Goal: Task Accomplishment & Management: Manage account settings

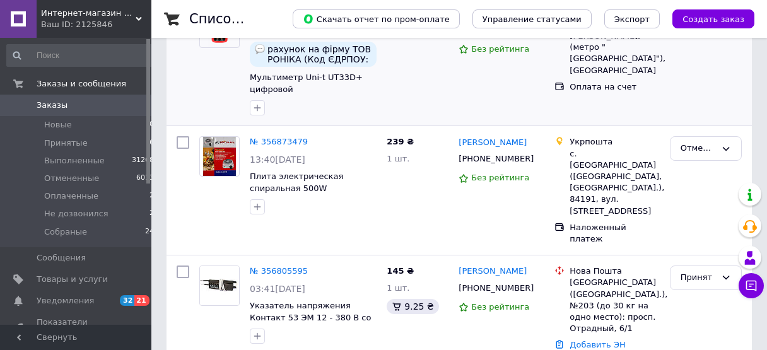
scroll to position [208, 0]
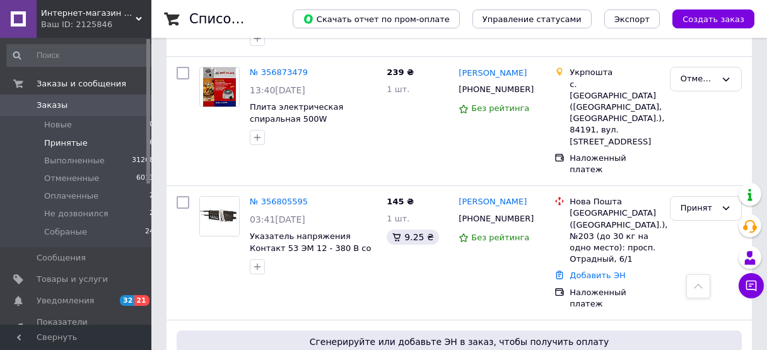
click at [68, 145] on span "Принятые" at bounding box center [66, 143] width 44 height 11
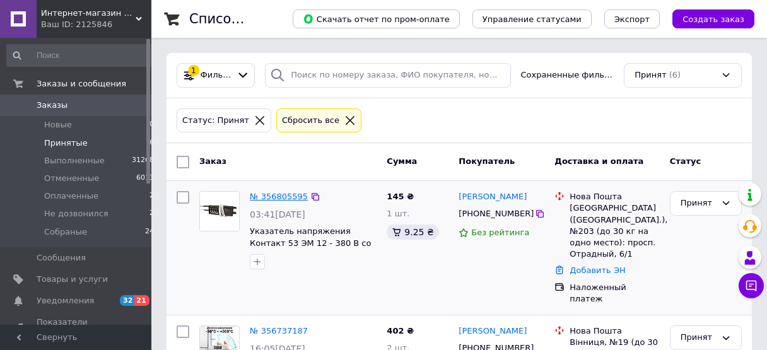
click at [285, 199] on link "№ 356805595" at bounding box center [279, 196] width 58 height 9
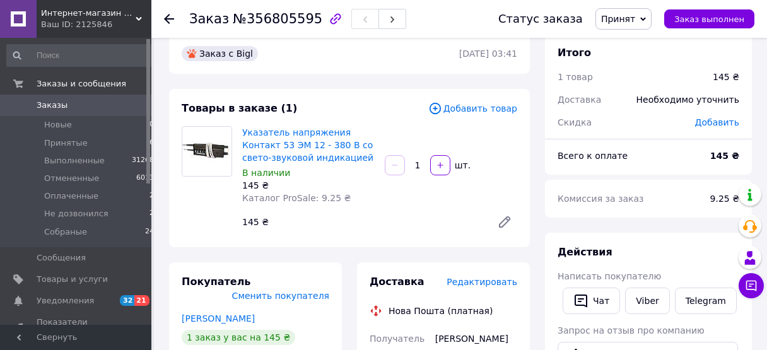
scroll to position [278, 0]
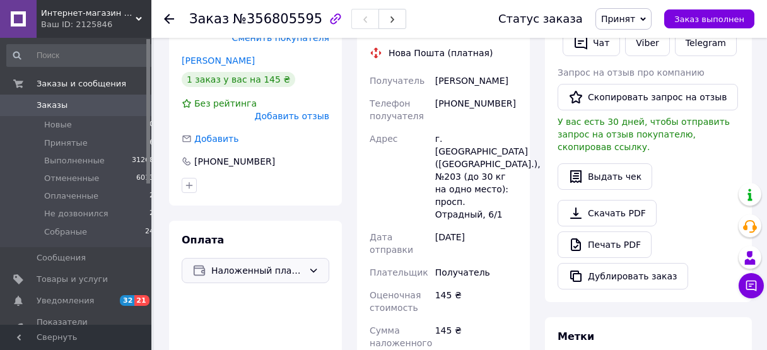
click at [293, 264] on span "Наложенный платеж" at bounding box center [257, 271] width 92 height 14
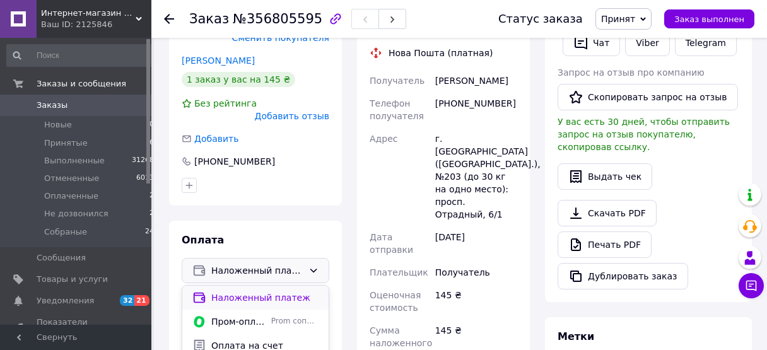
scroll to position [347, 0]
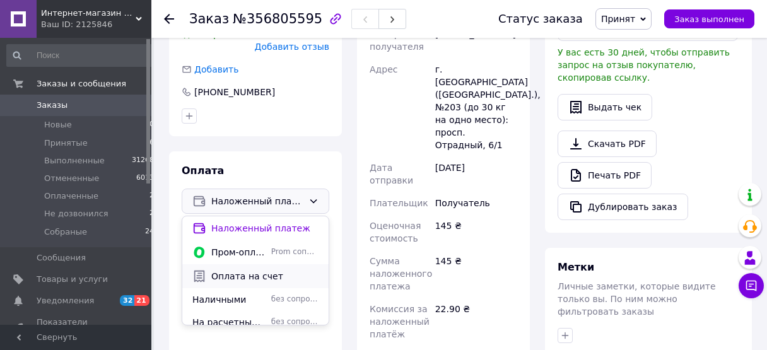
click at [266, 270] on span "Оплата на счет" at bounding box center [264, 276] width 107 height 13
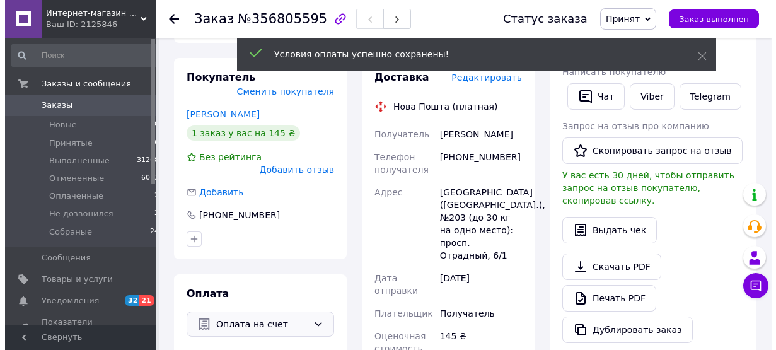
scroll to position [139, 0]
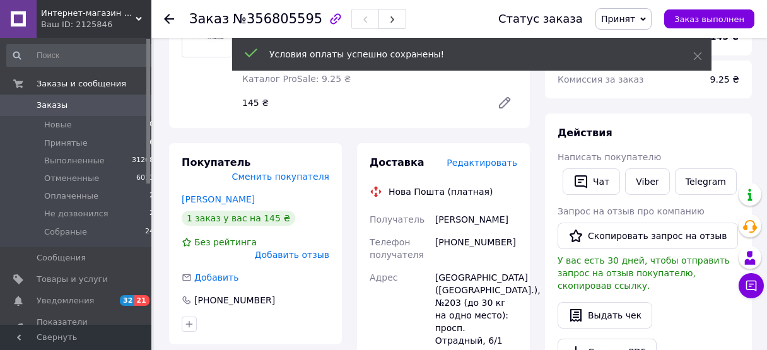
click at [503, 165] on span "Редактировать" at bounding box center [482, 163] width 71 height 10
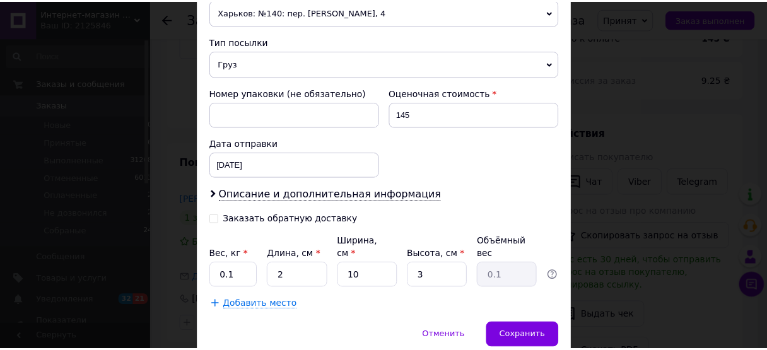
scroll to position [509, 0]
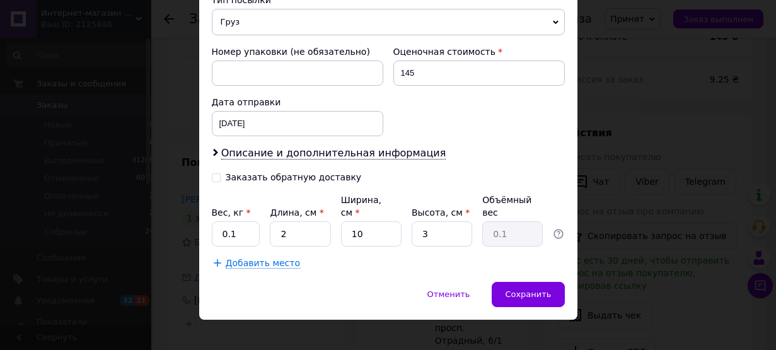
click at [101, 200] on div "× Редактирование доставки Способ доставки Нова Пошта (платная) Плательщик Получ…" at bounding box center [388, 175] width 776 height 350
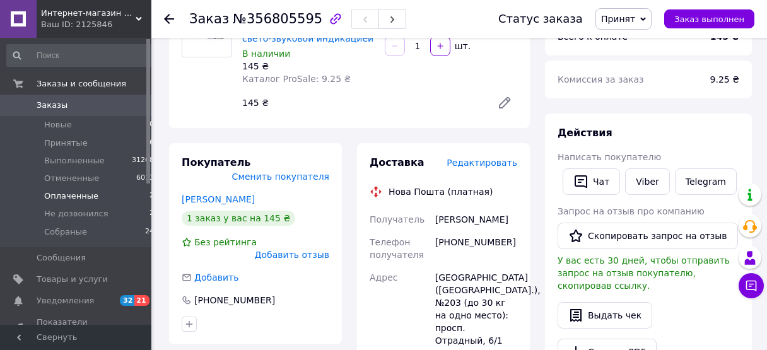
click at [86, 200] on span "Оплаченные" at bounding box center [71, 195] width 54 height 11
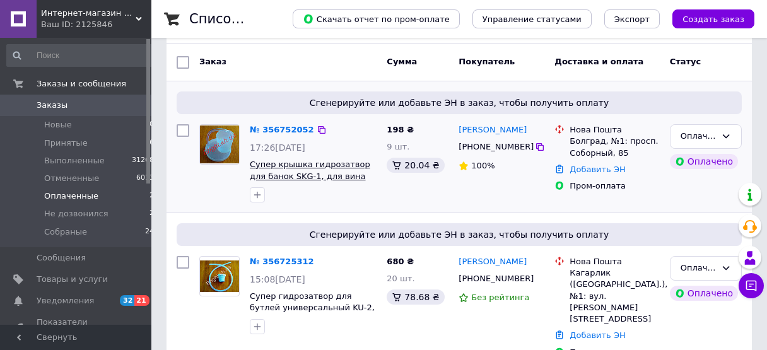
scroll to position [108, 0]
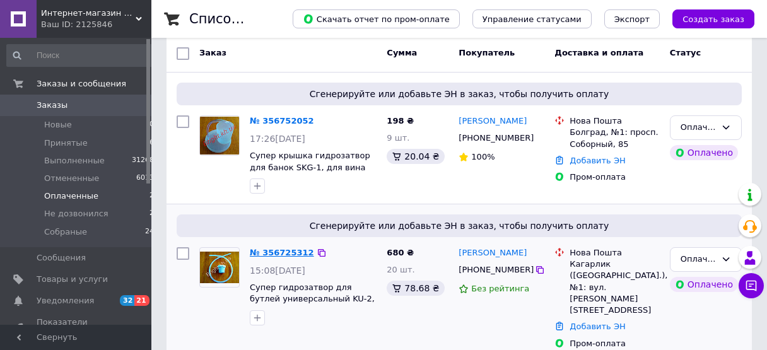
click at [282, 250] on link "№ 356725312" at bounding box center [282, 252] width 64 height 9
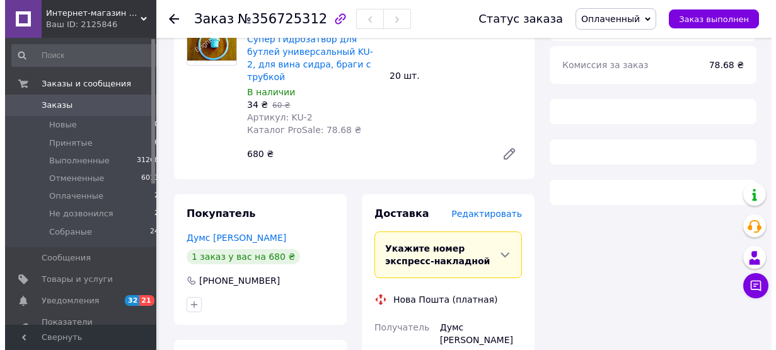
scroll to position [178, 0]
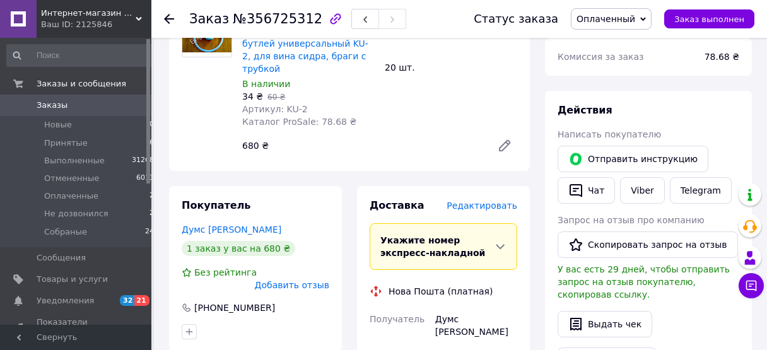
click at [503, 141] on icon at bounding box center [505, 146] width 10 height 10
click at [494, 201] on span "Редактировать" at bounding box center [482, 206] width 71 height 10
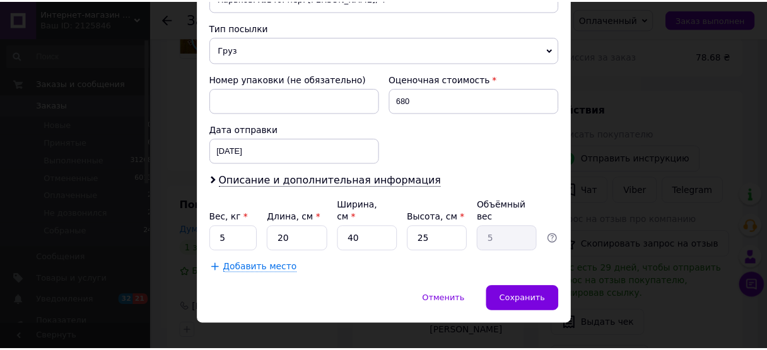
scroll to position [486, 0]
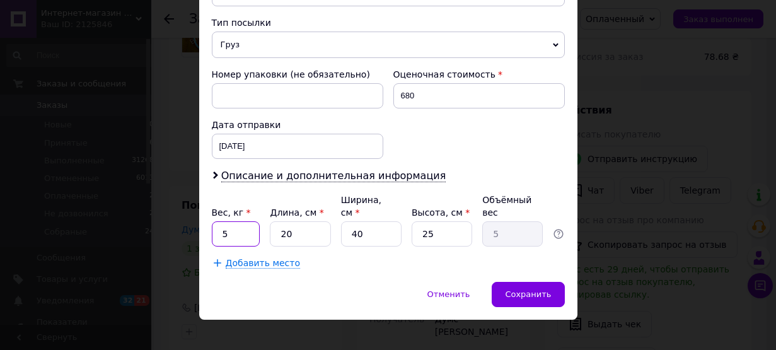
click at [213, 221] on input "5" at bounding box center [236, 233] width 49 height 25
type input "2"
drag, startPoint x: 370, startPoint y: 216, endPoint x: 322, endPoint y: 218, distance: 48.6
click at [341, 221] on input "40" at bounding box center [371, 233] width 61 height 25
type input "5"
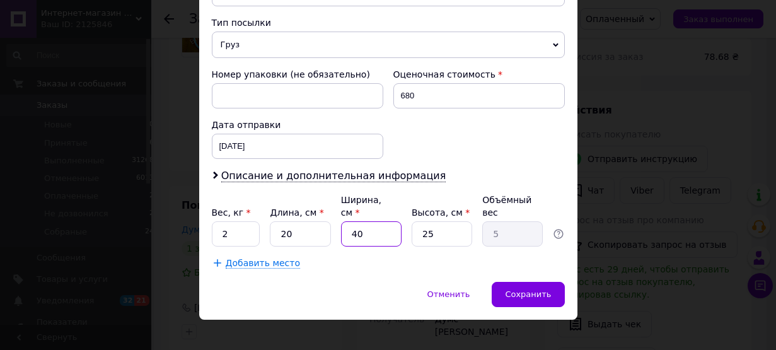
type input "0.63"
type input "5"
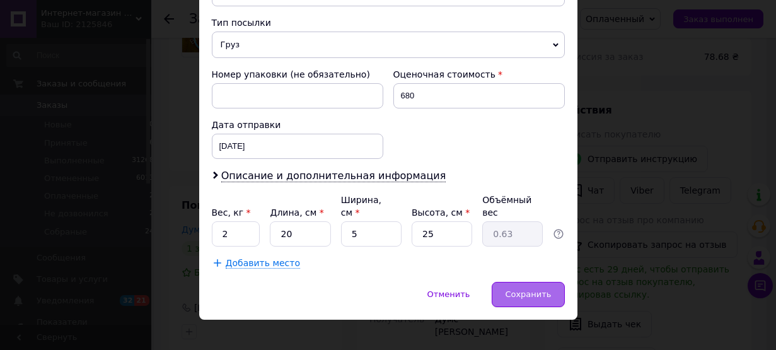
click at [522, 282] on div "Сохранить" at bounding box center [528, 294] width 73 height 25
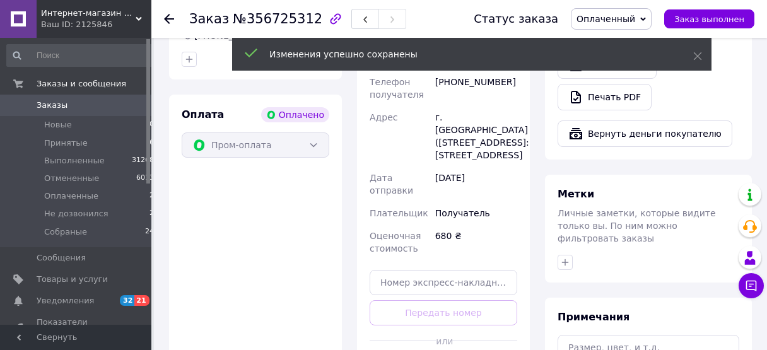
scroll to position [455, 0]
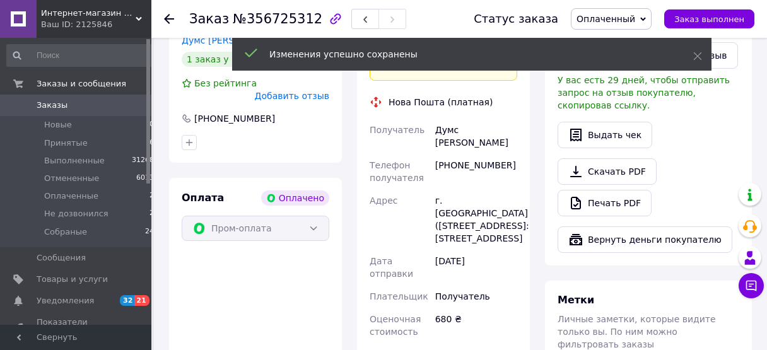
scroll to position [317, 0]
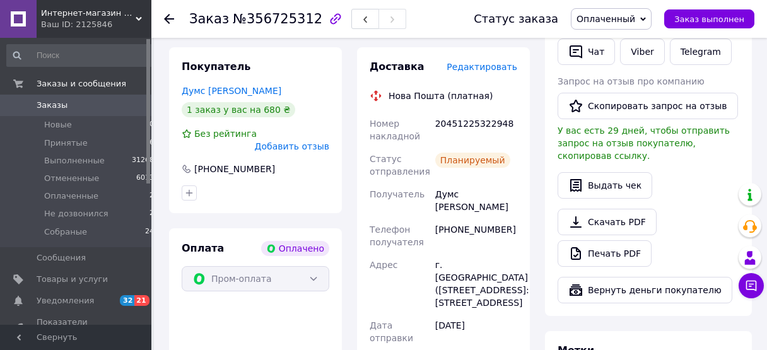
click at [635, 14] on span "Оплаченный" at bounding box center [605, 19] width 59 height 10
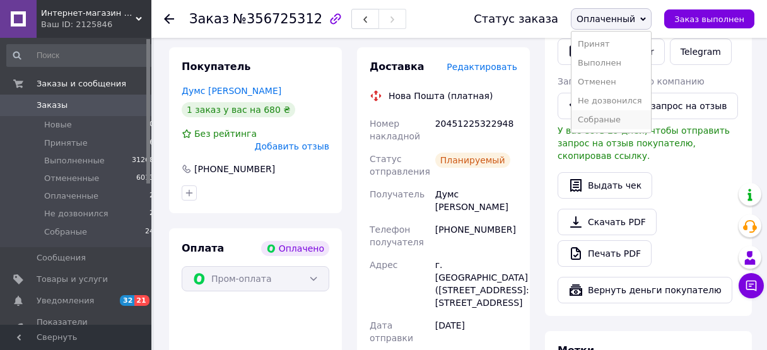
click at [619, 121] on li "Собраные" at bounding box center [610, 119] width 79 height 19
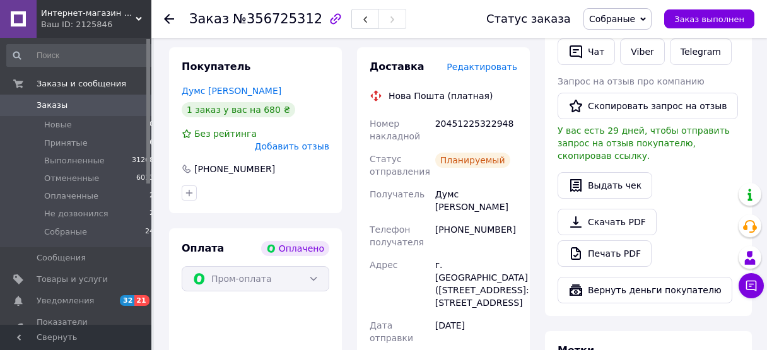
drag, startPoint x: 629, startPoint y: 15, endPoint x: 623, endPoint y: 83, distance: 68.4
click at [628, 19] on span "Собраные" at bounding box center [612, 19] width 46 height 10
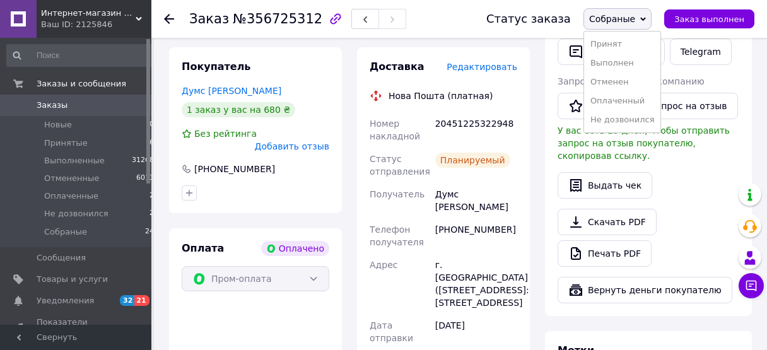
click at [660, 209] on div "Скачать PDF   Печать PDF" at bounding box center [649, 238] width 182 height 58
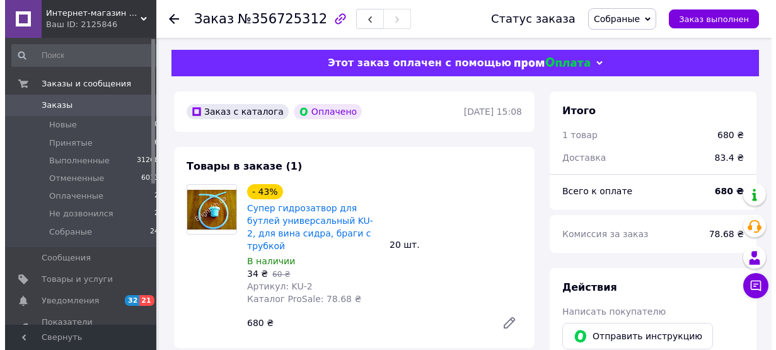
scroll to position [0, 0]
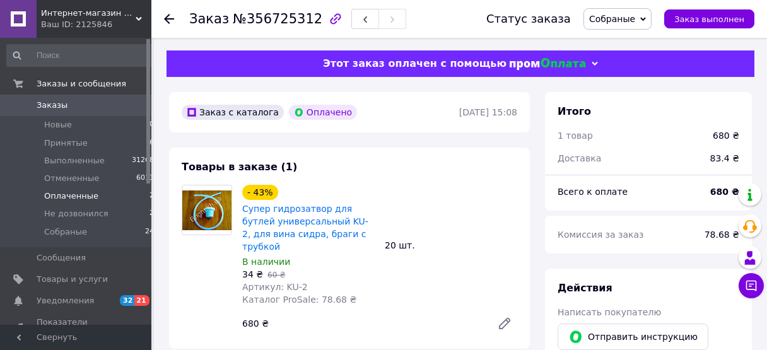
click at [71, 198] on span "Оплаченные" at bounding box center [71, 195] width 54 height 11
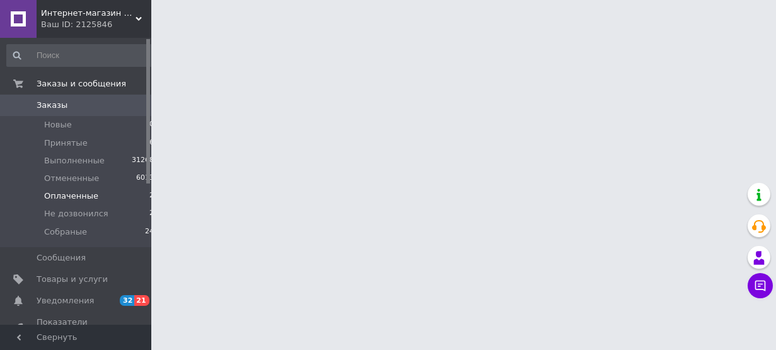
click at [71, 198] on span "Оплаченные" at bounding box center [71, 195] width 54 height 11
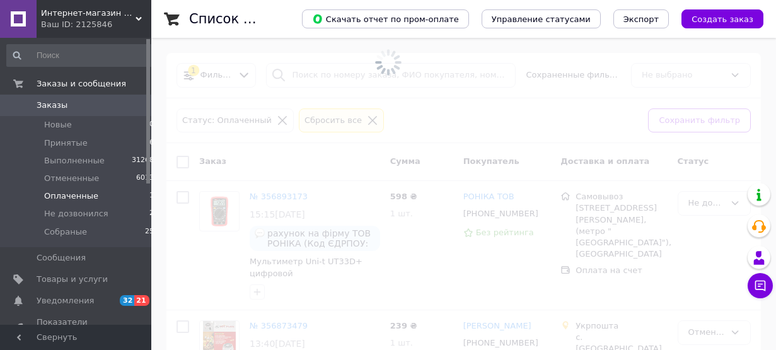
click at [274, 108] on span at bounding box center [388, 62] width 776 height 125
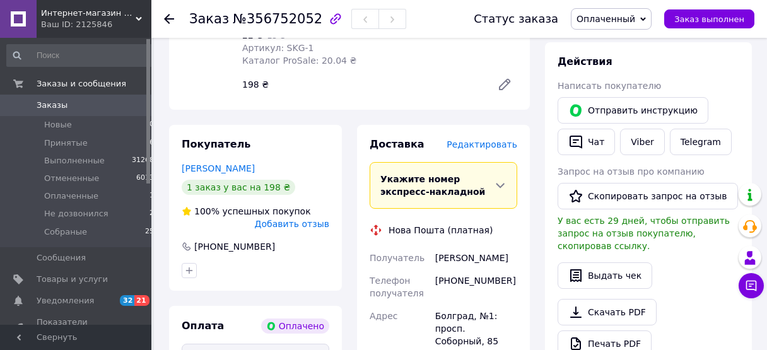
click at [503, 139] on span "Редактировать" at bounding box center [482, 144] width 71 height 10
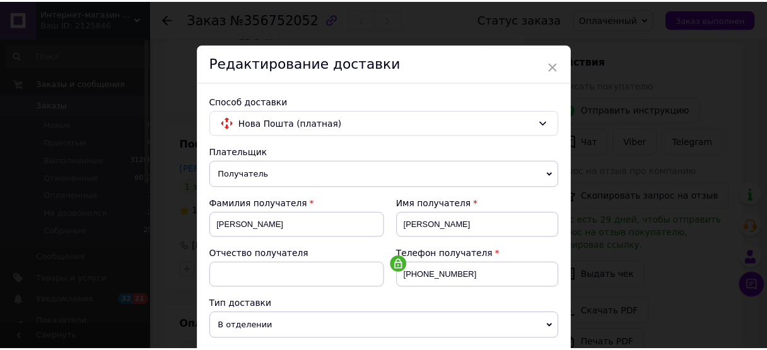
scroll to position [486, 0]
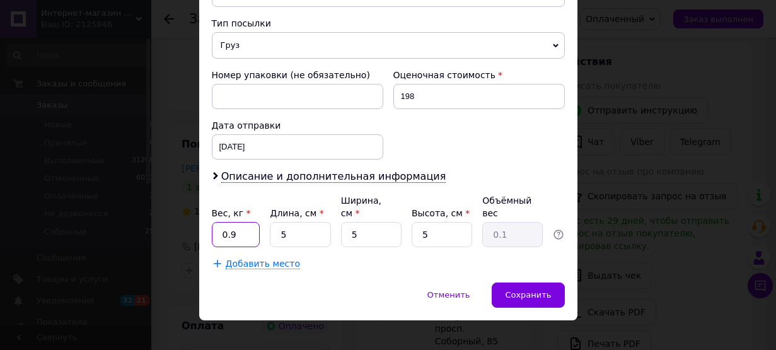
click at [243, 222] on input "0.9" at bounding box center [236, 234] width 49 height 25
click at [212, 222] on input "0.9" at bounding box center [236, 234] width 49 height 25
type input "1"
click at [530, 290] on span "Сохранить" at bounding box center [528, 294] width 46 height 9
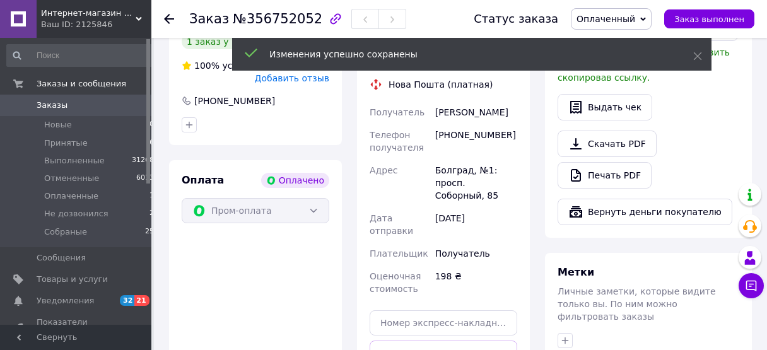
scroll to position [435, 0]
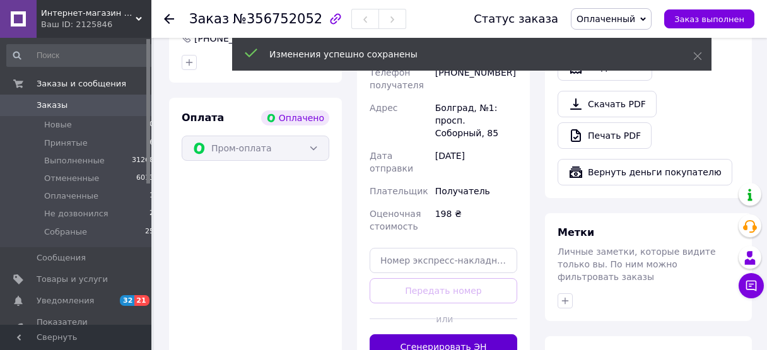
click at [460, 334] on button "Сгенерировать ЭН" at bounding box center [444, 346] width 148 height 25
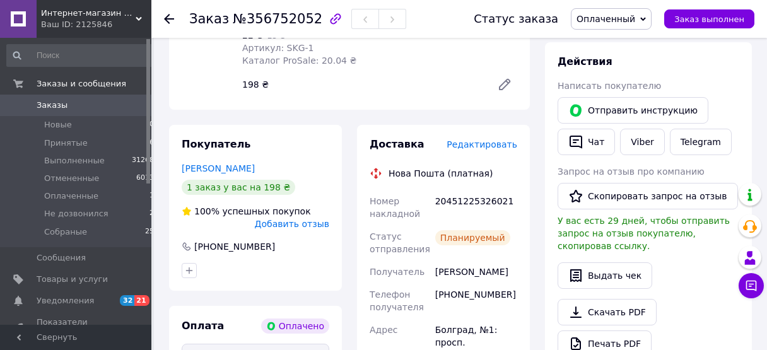
click at [649, 17] on span "Оплаченный" at bounding box center [611, 18] width 81 height 21
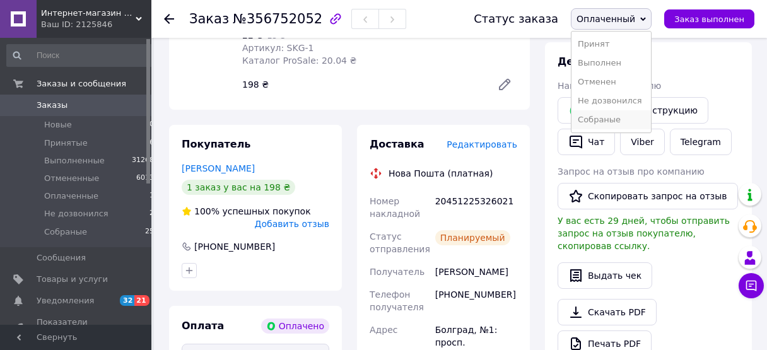
click at [627, 117] on li "Собраные" at bounding box center [610, 119] width 79 height 19
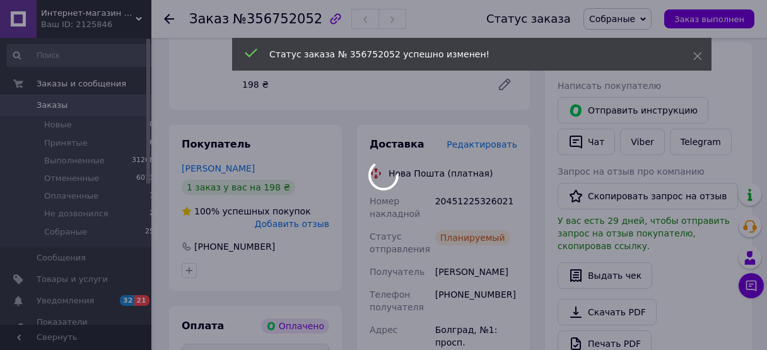
click at [66, 149] on body "Интернет-магазин Брайт Ваш ID: 2125846 Сайт Интернет-магазин Брайт Кабинет поку…" at bounding box center [383, 338] width 767 height 1128
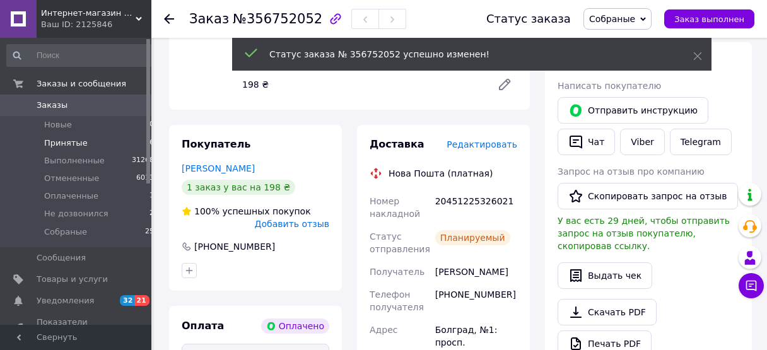
click at [66, 148] on span "Принятые" at bounding box center [66, 143] width 44 height 11
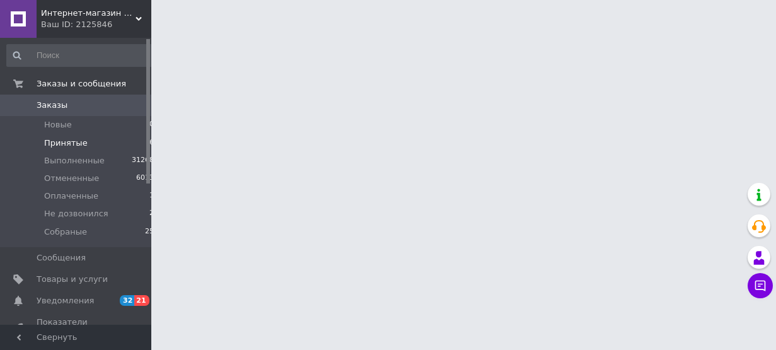
click at [66, 148] on span "Принятые" at bounding box center [66, 143] width 44 height 11
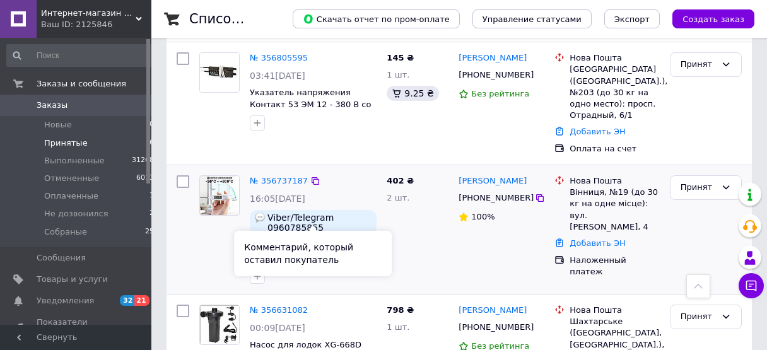
scroll to position [69, 0]
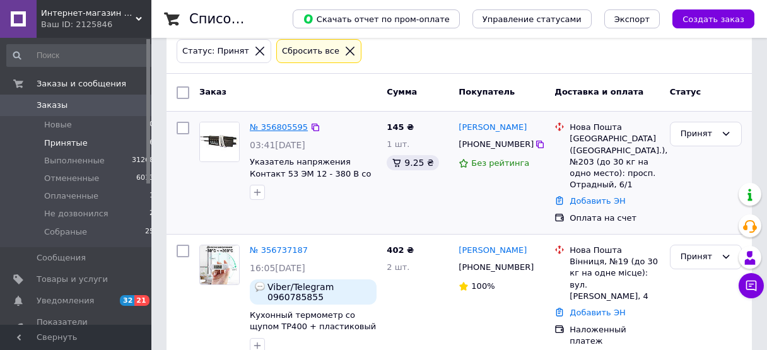
click at [273, 123] on link "№ 356805595" at bounding box center [279, 126] width 58 height 9
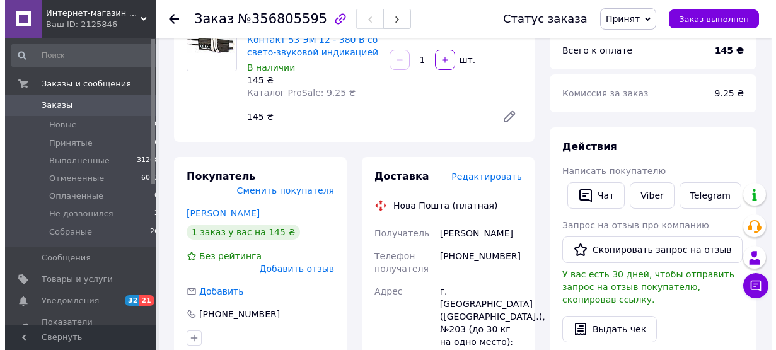
scroll to position [139, 0]
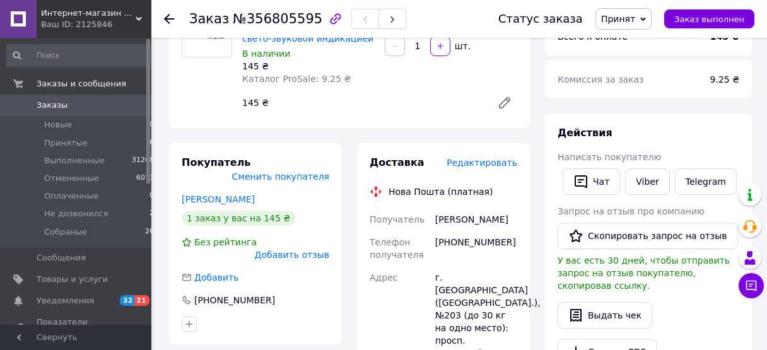
click at [477, 163] on span "Редактировать" at bounding box center [482, 163] width 71 height 10
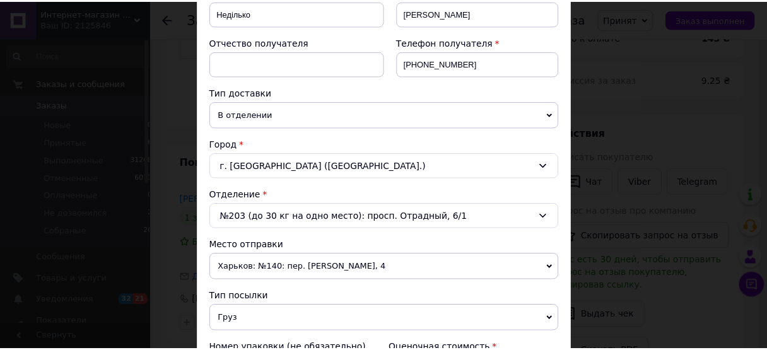
scroll to position [0, 0]
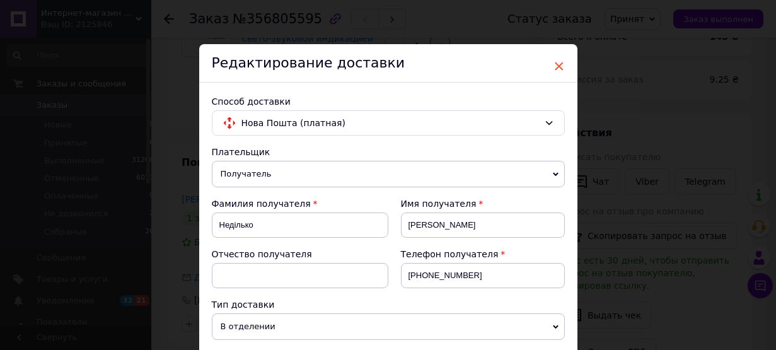
click at [556, 62] on span "×" at bounding box center [559, 66] width 11 height 21
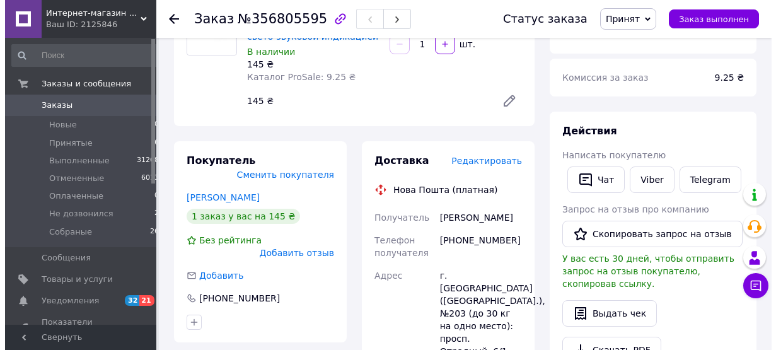
scroll to position [139, 0]
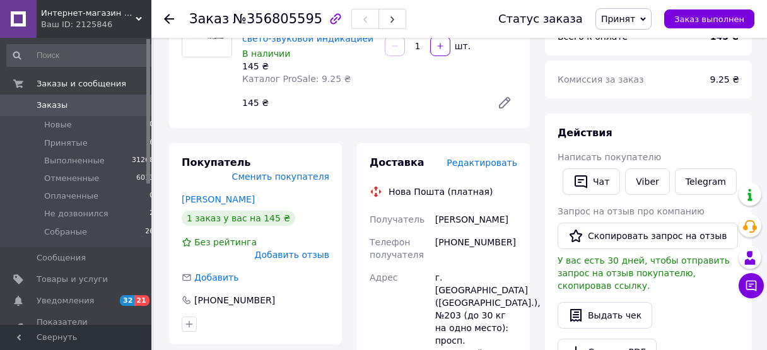
click at [503, 163] on span "Редактировать" at bounding box center [482, 163] width 71 height 10
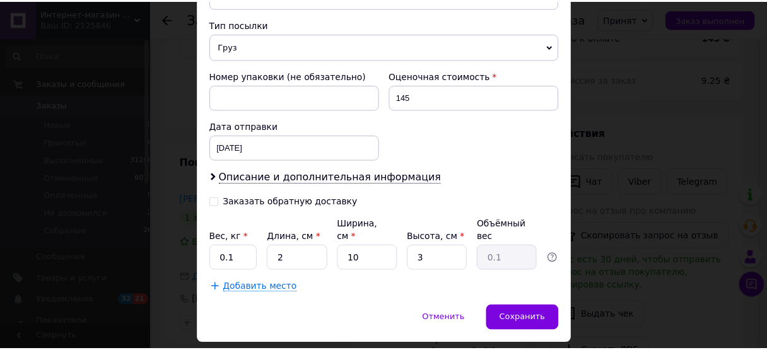
scroll to position [509, 0]
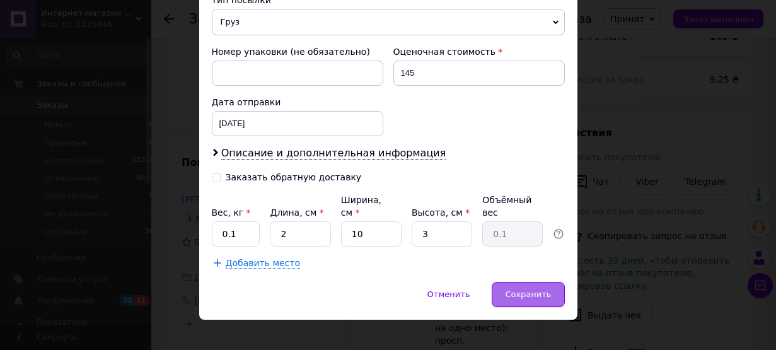
click at [532, 290] on span "Сохранить" at bounding box center [528, 294] width 46 height 9
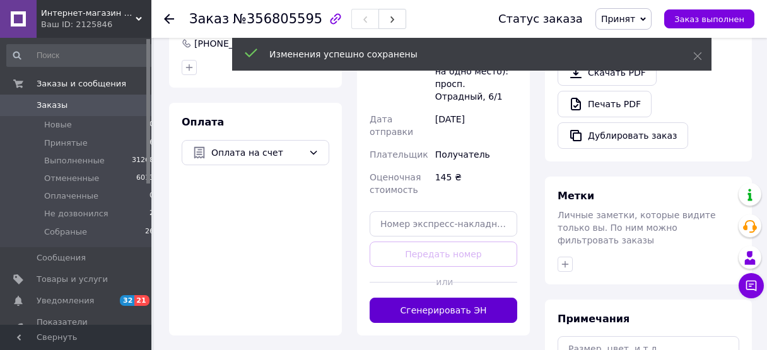
scroll to position [416, 0]
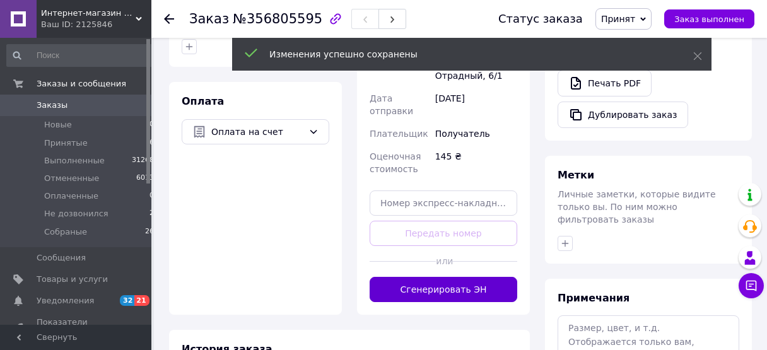
click at [479, 277] on button "Сгенерировать ЭН" at bounding box center [444, 289] width 148 height 25
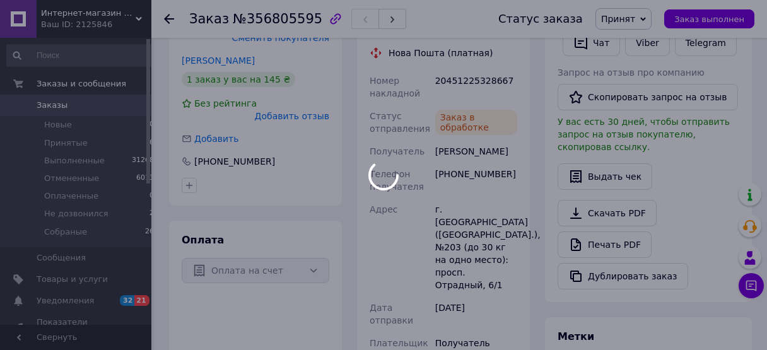
scroll to position [208, 0]
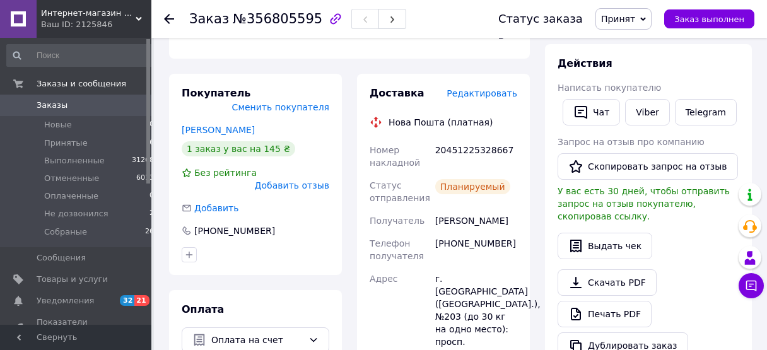
drag, startPoint x: 650, startPoint y: 20, endPoint x: 647, endPoint y: 67, distance: 47.4
click at [650, 21] on span "Принят" at bounding box center [623, 18] width 56 height 21
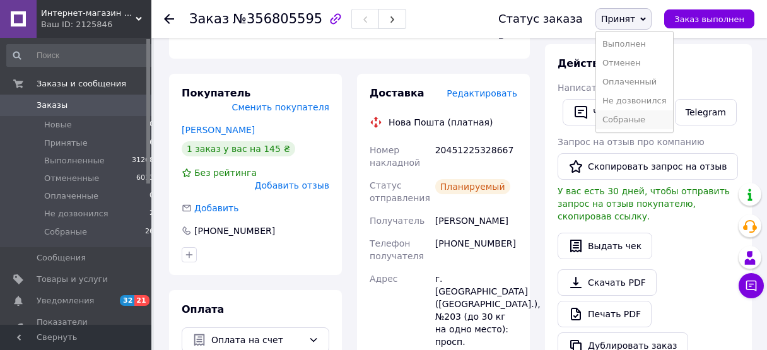
click at [640, 122] on li "Собраные" at bounding box center [634, 119] width 77 height 19
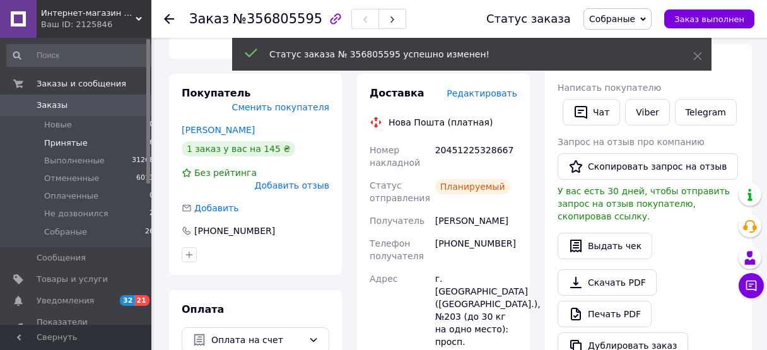
click at [52, 151] on li "Принятые 6" at bounding box center [80, 143] width 161 height 18
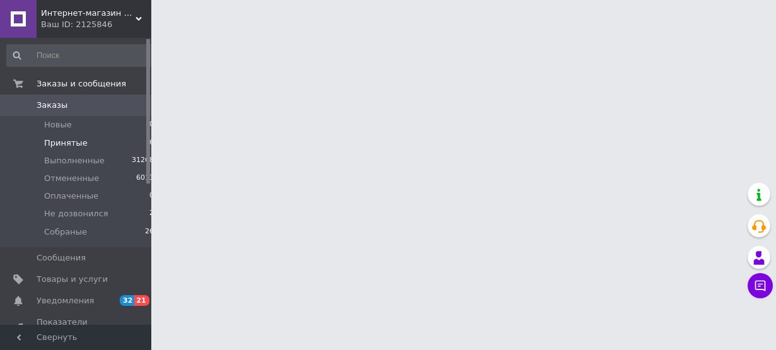
click at [54, 148] on span "Принятые" at bounding box center [66, 143] width 44 height 11
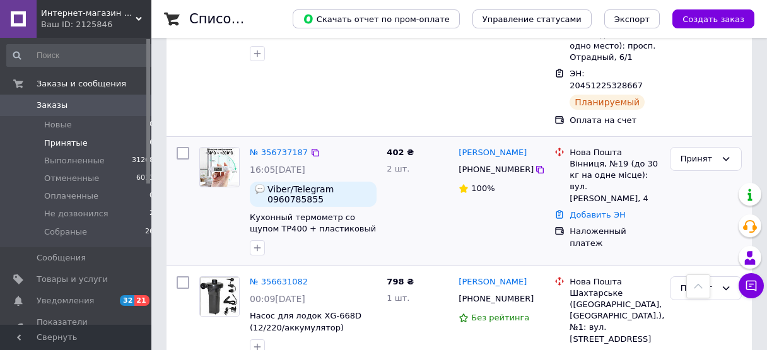
scroll to position [486, 0]
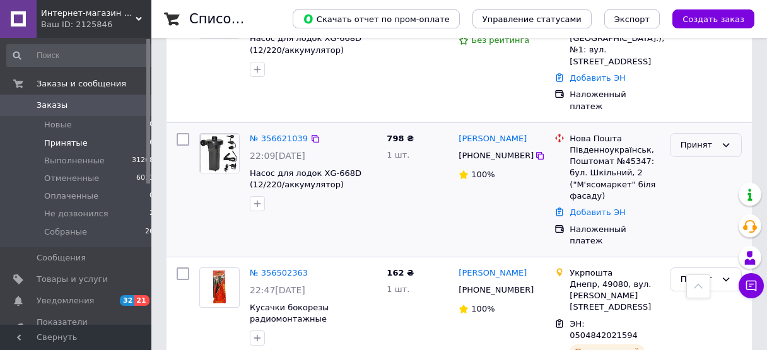
click at [699, 139] on div "Принят" at bounding box center [698, 145] width 35 height 13
click at [699, 242] on li "Собраные" at bounding box center [705, 253] width 71 height 23
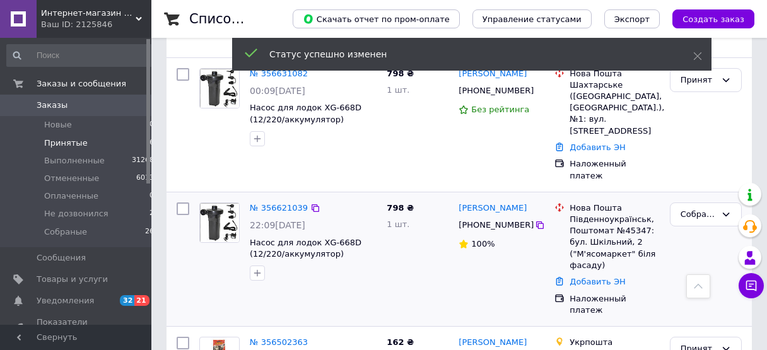
scroll to position [347, 0]
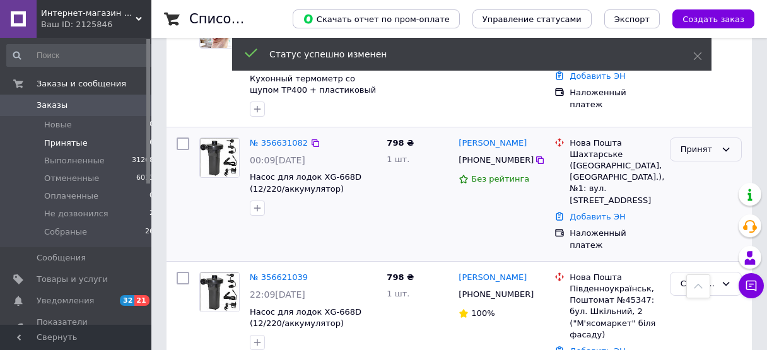
click at [703, 143] on div "Принят" at bounding box center [698, 149] width 35 height 13
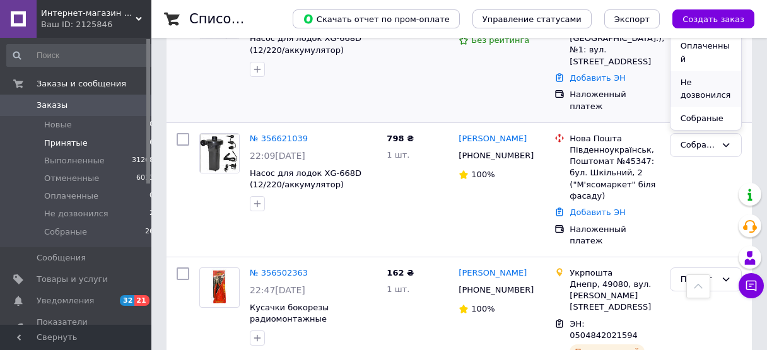
scroll to position [50, 0]
click at [711, 107] on li "Собраные" at bounding box center [705, 118] width 71 height 23
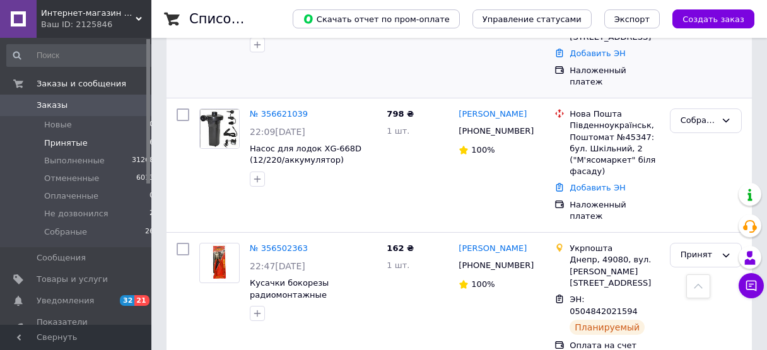
scroll to position [347, 0]
click at [80, 230] on span "Собраные" at bounding box center [65, 231] width 43 height 11
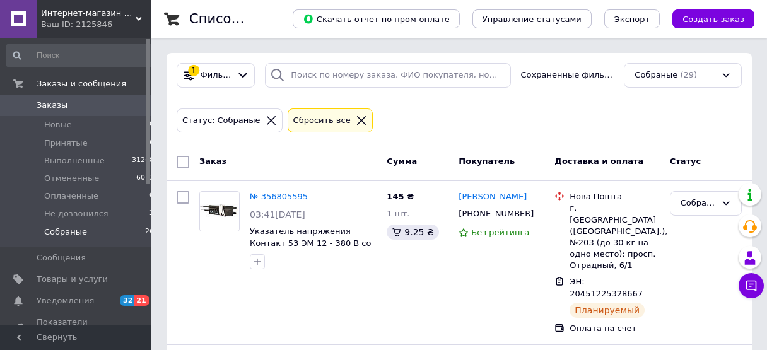
scroll to position [69, 0]
